Goal: Task Accomplishment & Management: Manage account settings

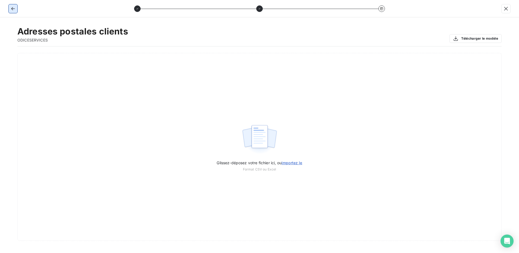
click at [9, 11] on button "button" at bounding box center [13, 8] width 9 height 9
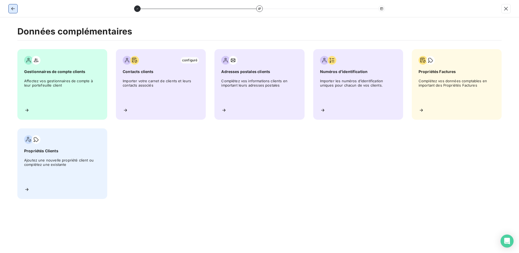
click at [9, 11] on button "button" at bounding box center [13, 8] width 9 height 9
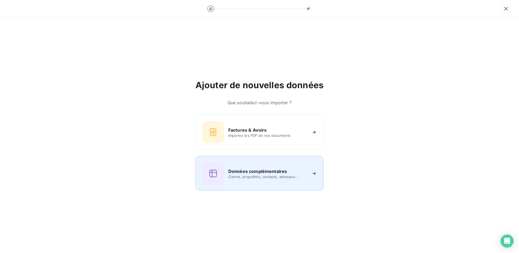
click at [255, 167] on div "Données complémentaires Clients, propriétés, contacts, adresses..." at bounding box center [259, 174] width 115 height 22
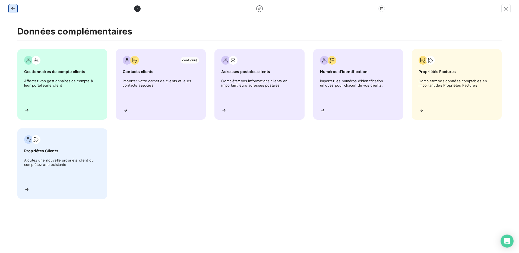
click at [15, 11] on icon "button" at bounding box center [12, 8] width 5 height 5
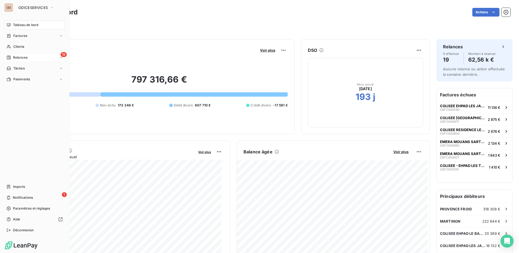
click at [41, 58] on div "19 Relances" at bounding box center [34, 57] width 61 height 9
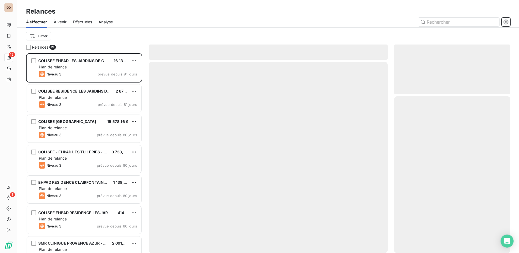
scroll to position [196, 112]
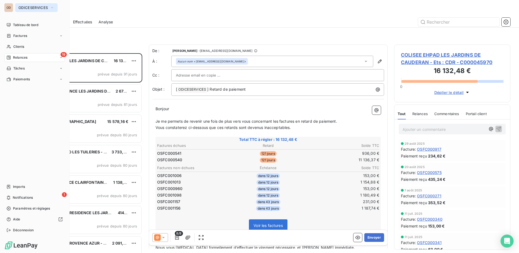
click at [30, 6] on span "ODICESERVICES" at bounding box center [32, 7] width 29 height 4
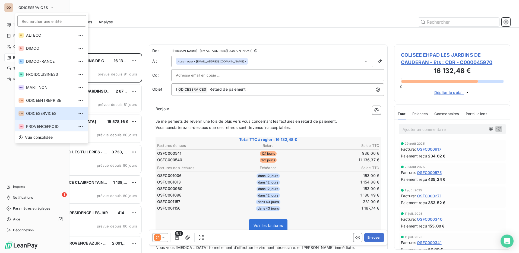
click at [46, 127] on li "PR PROVENCEFROID" at bounding box center [51, 126] width 73 height 13
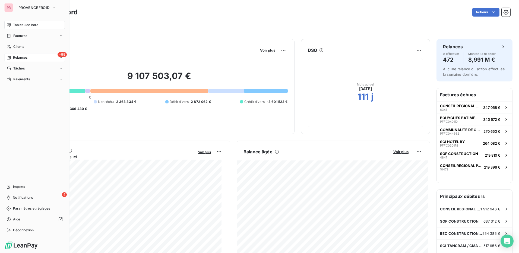
click at [35, 55] on div "+99 Relances" at bounding box center [34, 57] width 61 height 9
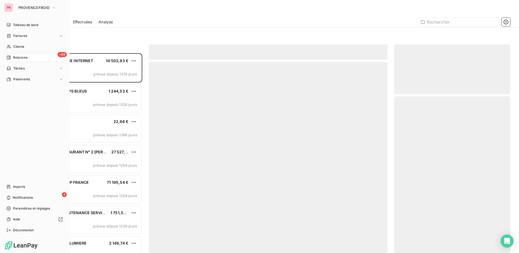
scroll to position [196, 112]
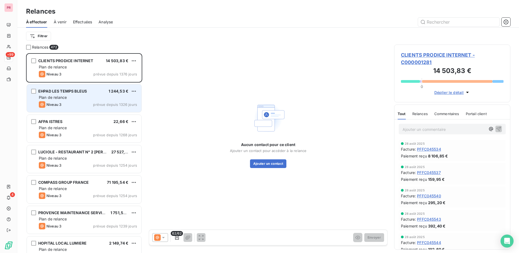
click at [91, 96] on div "Plan de relance" at bounding box center [88, 97] width 98 height 5
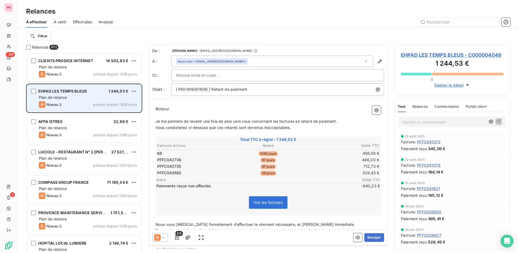
click at [85, 99] on div "Plan de relance" at bounding box center [88, 97] width 98 height 5
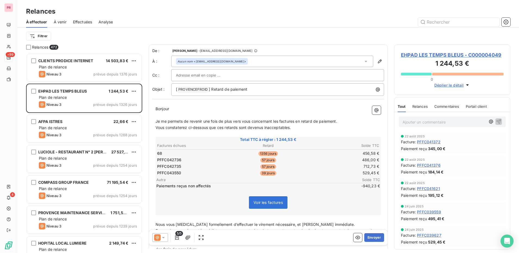
click at [415, 54] on span "EHPAD LES TEMPS BLEUS - C000004049" at bounding box center [452, 54] width 103 height 7
